Goal: Transaction & Acquisition: Purchase product/service

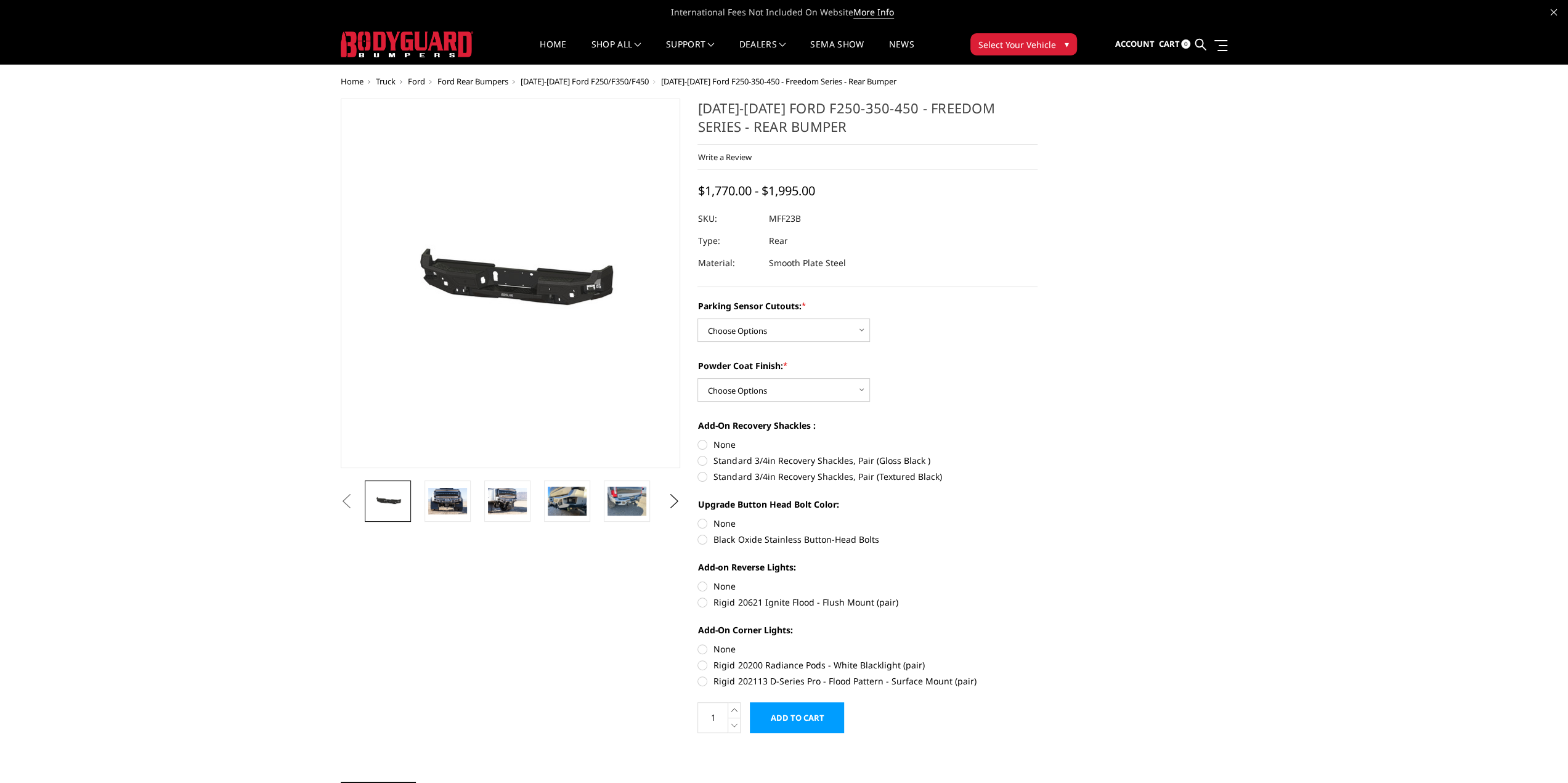
select select "2559"
click at [697, 318] on select "Choose Options No - Without Parking Sensor Cutouts Yes - With Parking Sensor Cu…" at bounding box center [784, 330] width 173 height 23
click at [859, 386] on select "Choose Options Bare Metal Textured Black Powder Coat" at bounding box center [784, 390] width 173 height 23
click at [697, 378] on select "Choose Options Bare Metal Textured Black Powder Coat" at bounding box center [784, 390] width 173 height 23
click at [621, 495] on img at bounding box center [627, 501] width 39 height 29
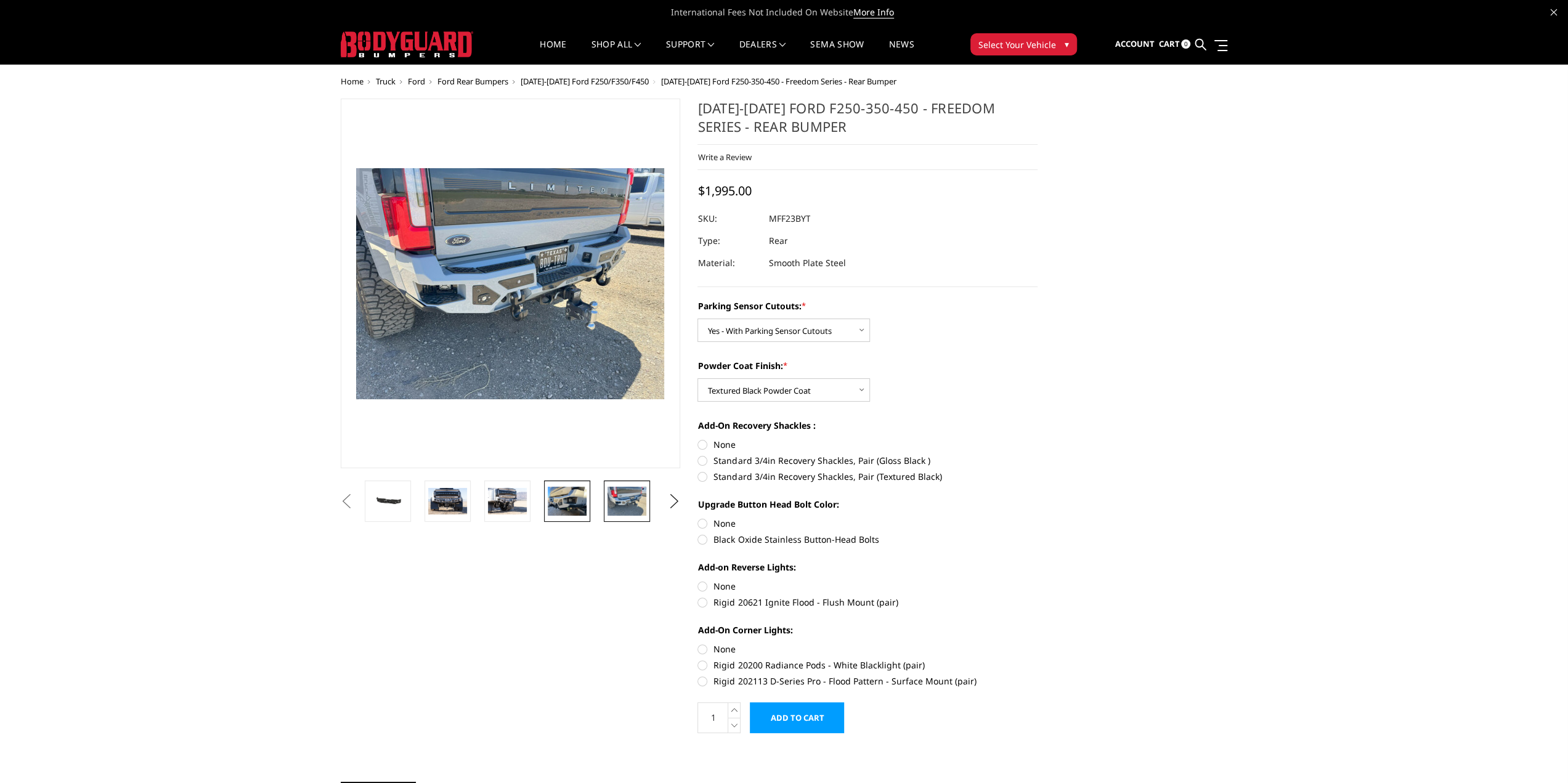
click at [556, 511] on img at bounding box center [567, 501] width 39 height 29
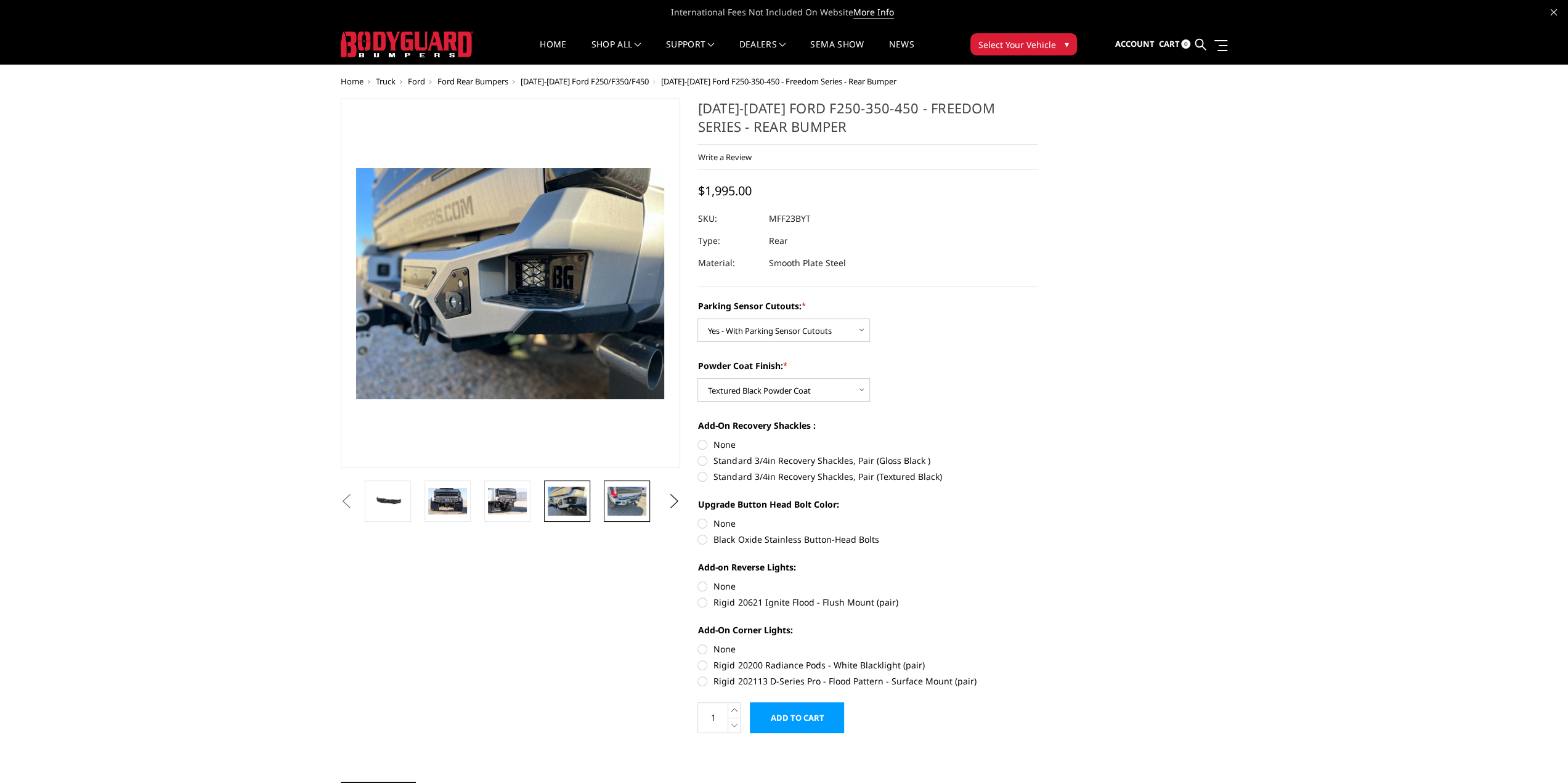
click at [632, 503] on img at bounding box center [627, 501] width 39 height 29
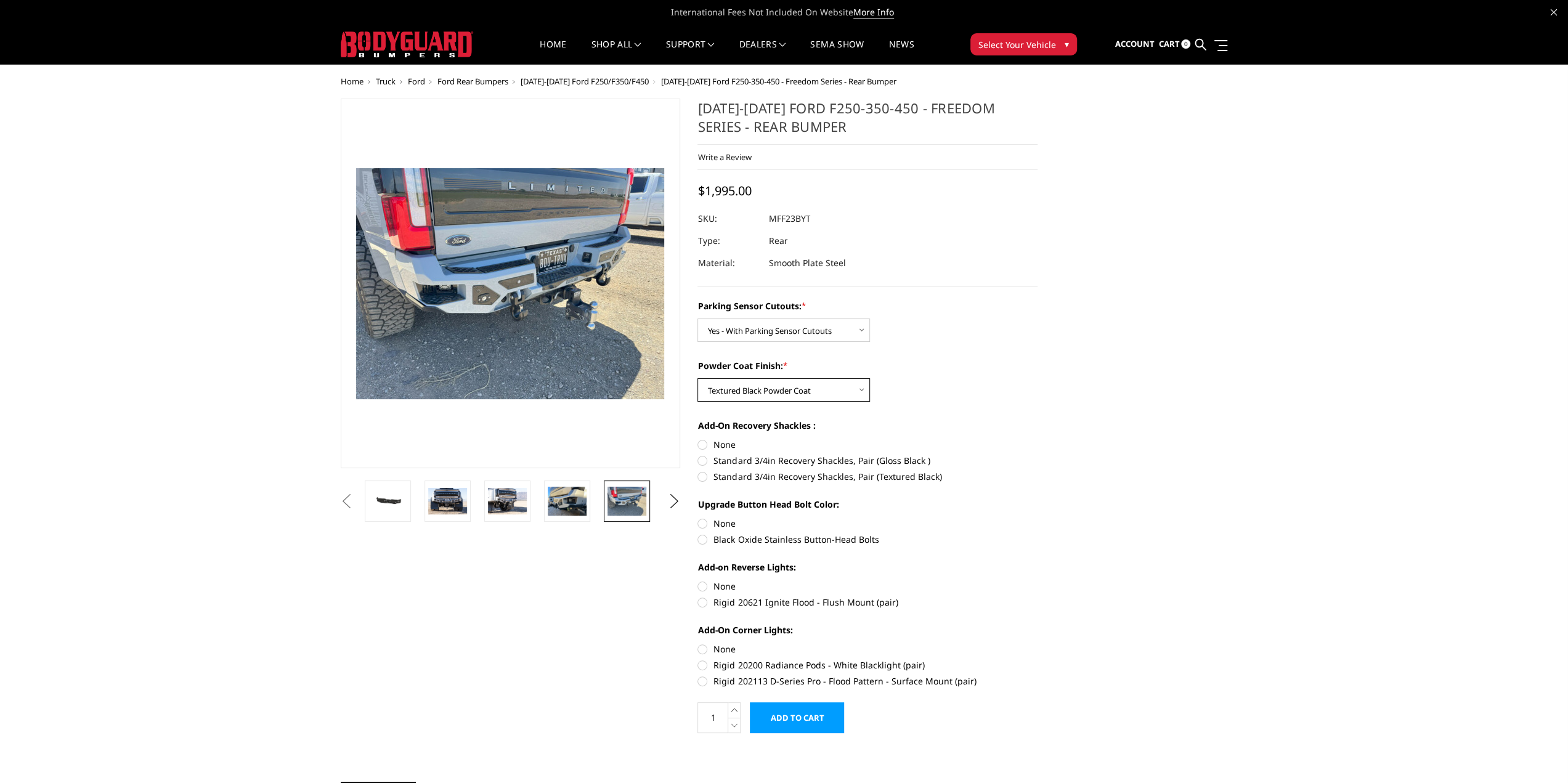
click at [858, 393] on select "Choose Options Bare Metal Textured Black Powder Coat" at bounding box center [784, 390] width 173 height 23
select select "2560"
click at [697, 378] on select "Choose Options Bare Metal Textured Black Powder Coat" at bounding box center [784, 390] width 173 height 23
click at [356, 500] on button "Previous" at bounding box center [347, 501] width 19 height 19
click at [458, 503] on img at bounding box center [447, 501] width 39 height 26
